Goal: Task Accomplishment & Management: Manage account settings

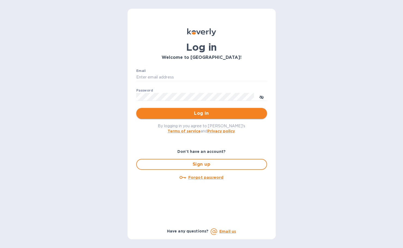
type input "bryanna@swisslink.com"
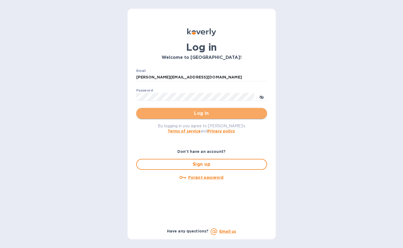
click at [190, 115] on span "Log in" at bounding box center [202, 113] width 122 height 7
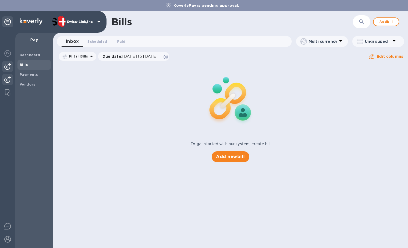
click at [11, 79] on div at bounding box center [7, 80] width 11 height 12
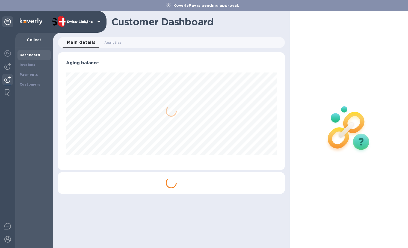
scroll to position [272659, 272550]
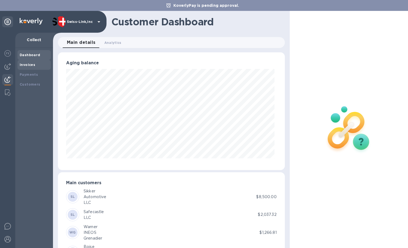
click at [25, 67] on div "Invoices" at bounding box center [34, 64] width 29 height 5
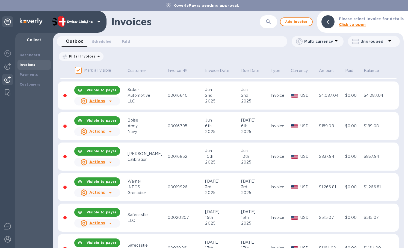
scroll to position [55, 0]
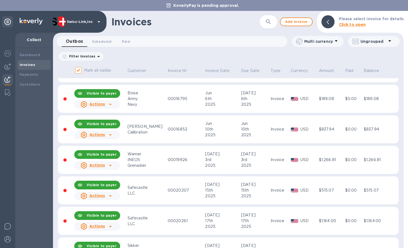
click at [167, 124] on td "00016852" at bounding box center [185, 129] width 37 height 28
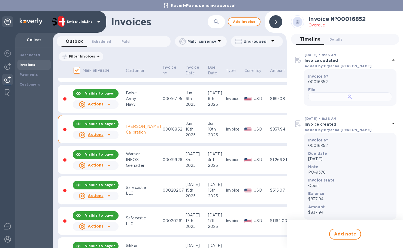
click at [343, 101] on div at bounding box center [351, 96] width 84 height 9
click at [352, 19] on h2 "Invoice № 00016852" at bounding box center [337, 19] width 57 height 7
copy h2 "00016852"
click at [110, 134] on icon at bounding box center [109, 134] width 3 height 1
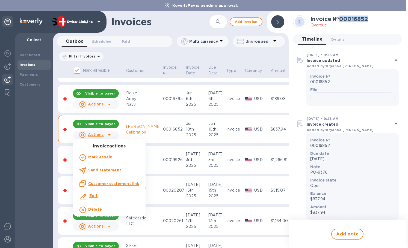
click at [100, 211] on b "Delete" at bounding box center [95, 209] width 14 height 4
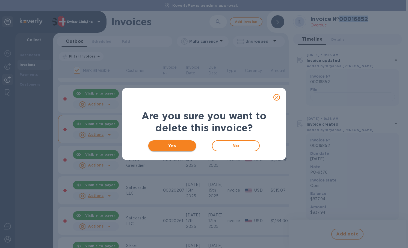
click at [177, 148] on span "Yes" at bounding box center [171, 146] width 39 height 7
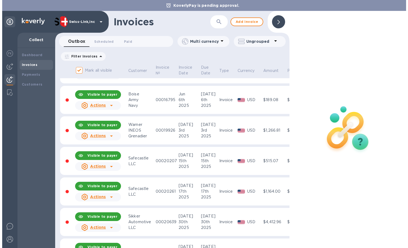
scroll to position [55, 0]
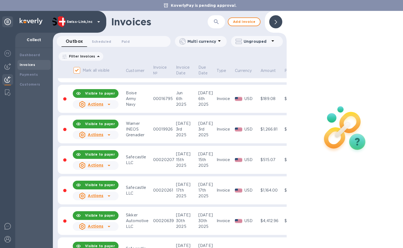
click at [161, 161] on div "00020207" at bounding box center [163, 160] width 21 height 6
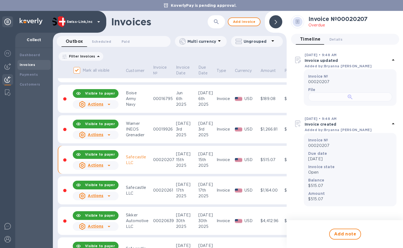
click at [334, 101] on div at bounding box center [351, 96] width 84 height 9
click at [360, 19] on h2 "Invoice № 00020207" at bounding box center [338, 19] width 59 height 7
copy h2 "00020207"
click at [115, 163] on div "Actions" at bounding box center [96, 165] width 48 height 11
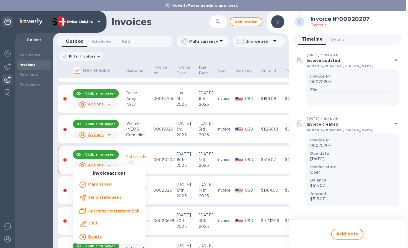
click at [111, 236] on div "Delete" at bounding box center [109, 237] width 62 height 9
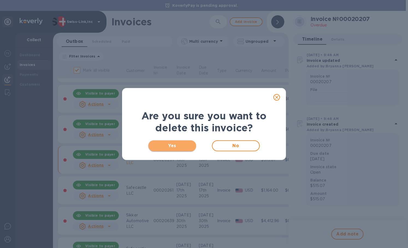
click at [173, 148] on span "Yes" at bounding box center [171, 146] width 39 height 7
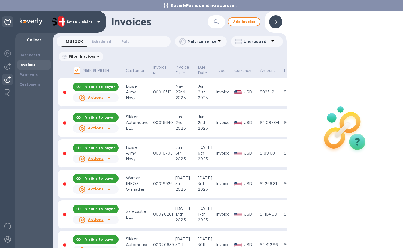
scroll to position [55, 0]
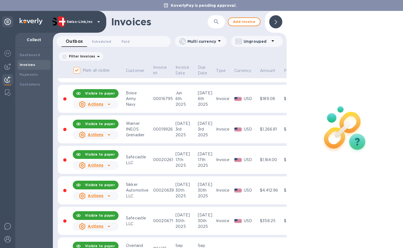
click at [146, 164] on div "LLC" at bounding box center [139, 163] width 26 height 6
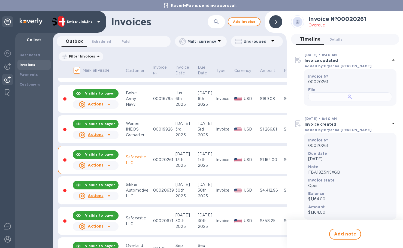
click at [346, 101] on div at bounding box center [351, 96] width 84 height 9
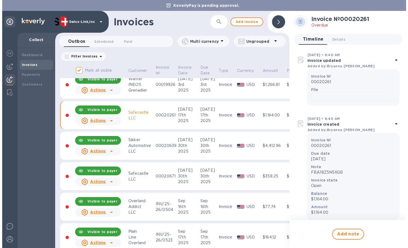
scroll to position [109, 0]
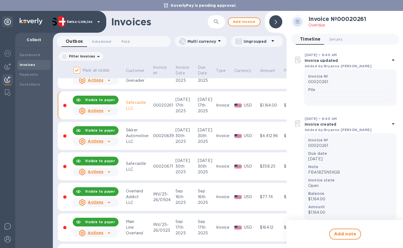
click at [148, 170] on div "LLC" at bounding box center [139, 170] width 26 height 6
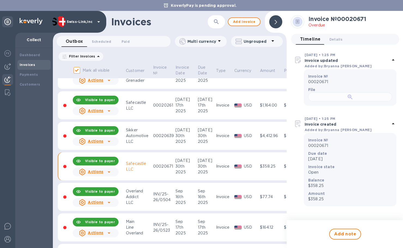
click at [322, 101] on div at bounding box center [351, 96] width 84 height 9
click at [354, 18] on h2 "Invoice № 00020671" at bounding box center [338, 19] width 58 height 7
copy h2 "00020671"
click at [107, 172] on icon at bounding box center [109, 172] width 7 height 7
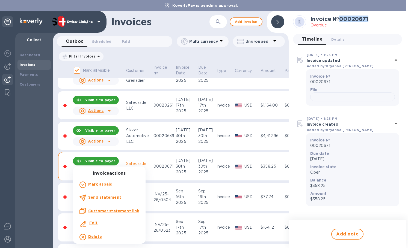
click at [108, 237] on div "Delete" at bounding box center [109, 237] width 62 height 9
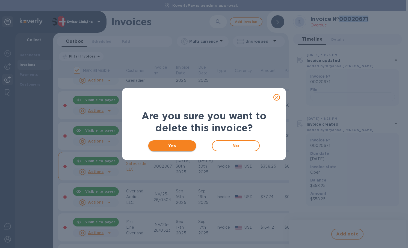
click at [175, 146] on span "Yes" at bounding box center [171, 146] width 39 height 7
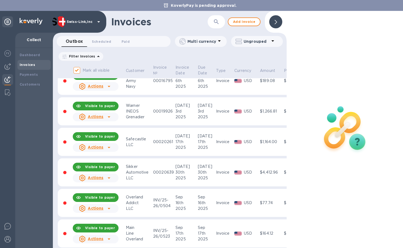
scroll to position [82, 0]
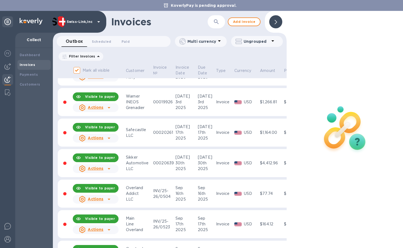
click at [188, 162] on div "30th" at bounding box center [186, 163] width 21 height 6
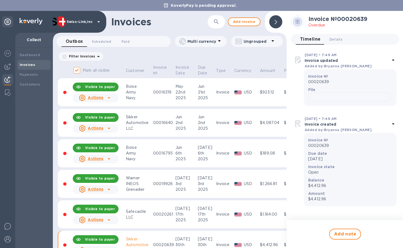
click at [112, 128] on icon at bounding box center [109, 128] width 7 height 7
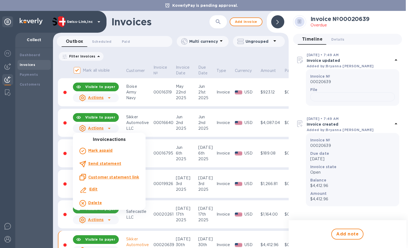
click at [111, 202] on div "Delete" at bounding box center [109, 203] width 62 height 9
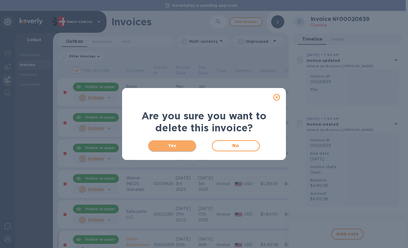
click at [164, 147] on span "Yes" at bounding box center [171, 146] width 39 height 7
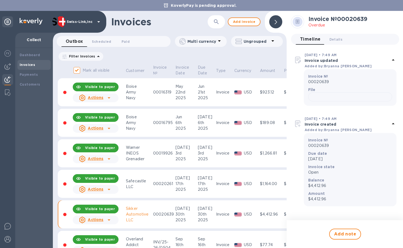
click at [116, 220] on div "Actions" at bounding box center [96, 220] width 48 height 11
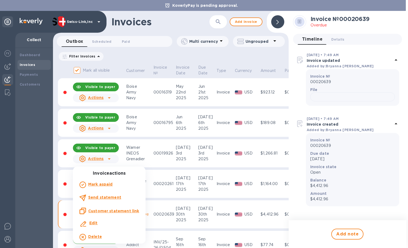
click at [113, 237] on div "Delete" at bounding box center [109, 237] width 62 height 9
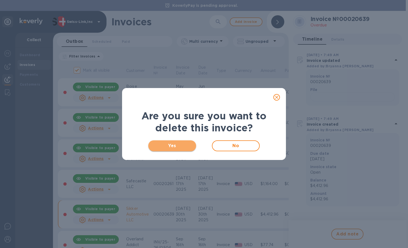
click at [166, 146] on span "Yes" at bounding box center [171, 146] width 39 height 7
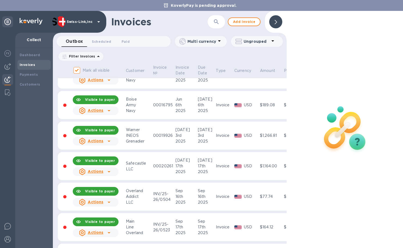
scroll to position [27, 0]
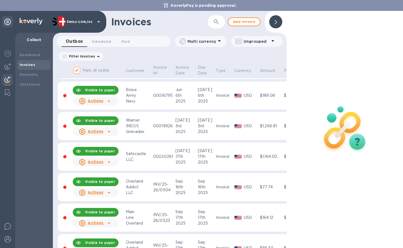
click at [158, 120] on td "00019926" at bounding box center [163, 126] width 22 height 28
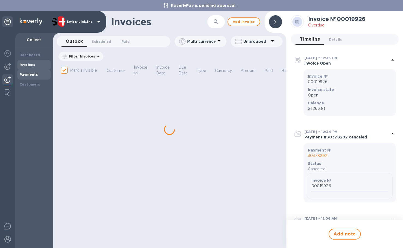
click at [36, 74] on b "Payments" at bounding box center [29, 75] width 18 height 4
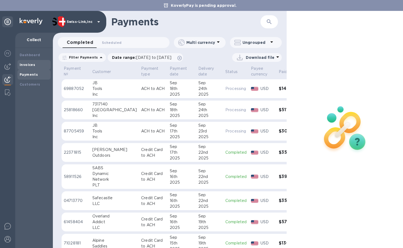
click at [35, 64] on div "Invoices" at bounding box center [34, 64] width 29 height 5
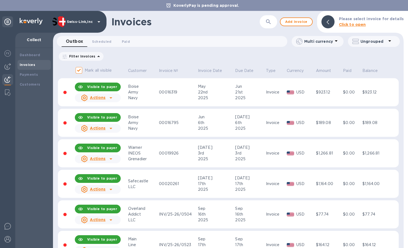
click at [144, 148] on div "Warner" at bounding box center [142, 148] width 29 height 6
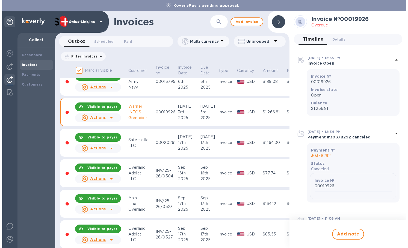
scroll to position [55, 0]
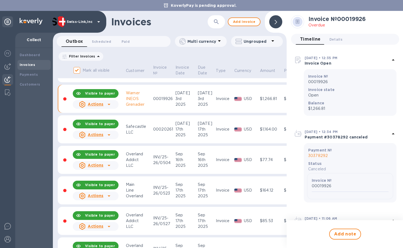
click at [140, 134] on div "LLC" at bounding box center [139, 133] width 26 height 6
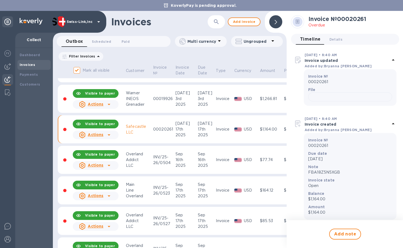
click at [357, 19] on h2 "Invoice № 00020261" at bounding box center [338, 19] width 58 height 7
copy h2 "00020261"
click at [110, 136] on icon at bounding box center [109, 135] width 7 height 7
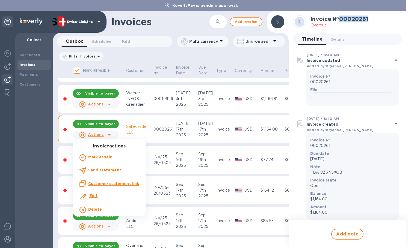
click at [104, 208] on div "Delete" at bounding box center [109, 210] width 62 height 9
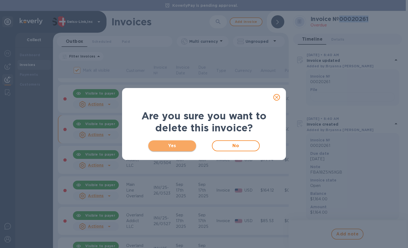
click at [168, 146] on span "Yes" at bounding box center [171, 146] width 39 height 7
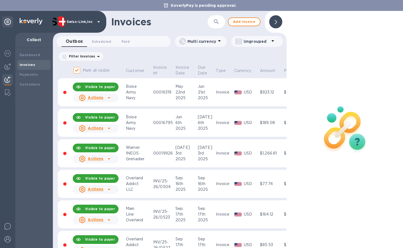
click at [146, 146] on div "Warner" at bounding box center [139, 148] width 26 height 6
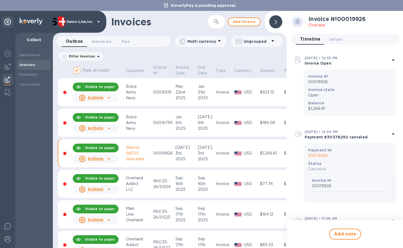
click at [351, 20] on h2 "Invoice № 00019926" at bounding box center [337, 19] width 57 height 7
copy h2 "00019926"
click at [176, 19] on div "Invoices" at bounding box center [159, 21] width 97 height 11
click at [177, 22] on div "Invoices" at bounding box center [159, 21] width 97 height 11
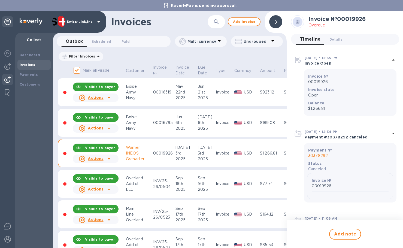
click at [350, 18] on h2 "Invoice № 00019926" at bounding box center [337, 19] width 57 height 7
copy h2 "00019926"
